Goal: Task Accomplishment & Management: Manage account settings

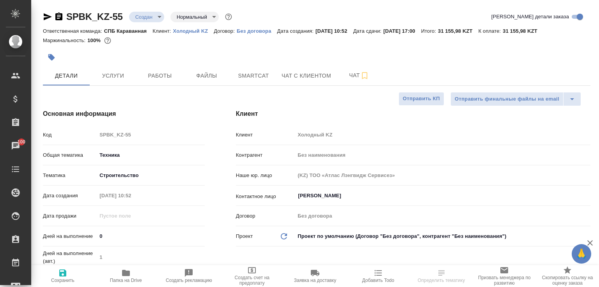
select select "RU"
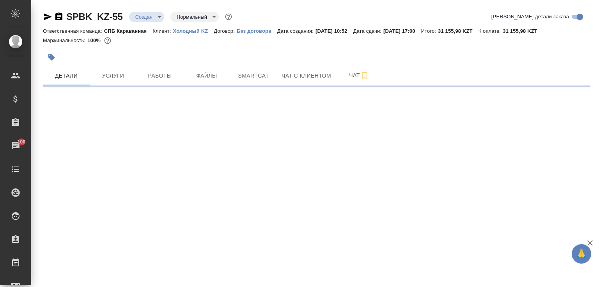
select select "RU"
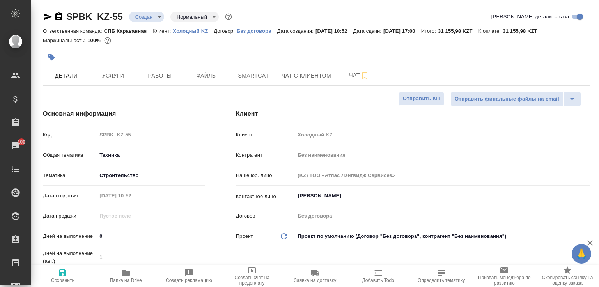
type textarea "x"
